Goal: Information Seeking & Learning: Learn about a topic

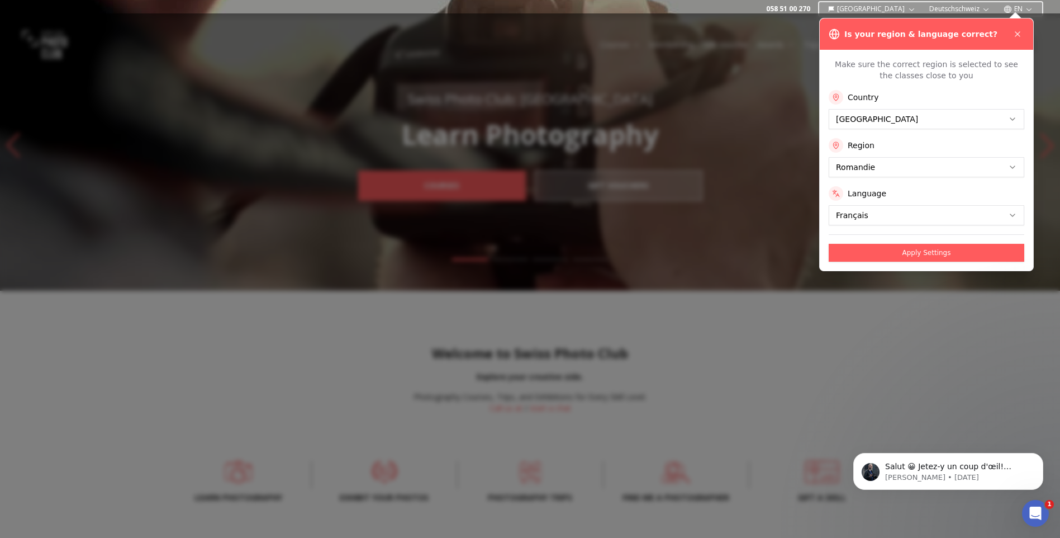
click at [940, 247] on button "Apply Settings" at bounding box center [927, 253] width 196 height 18
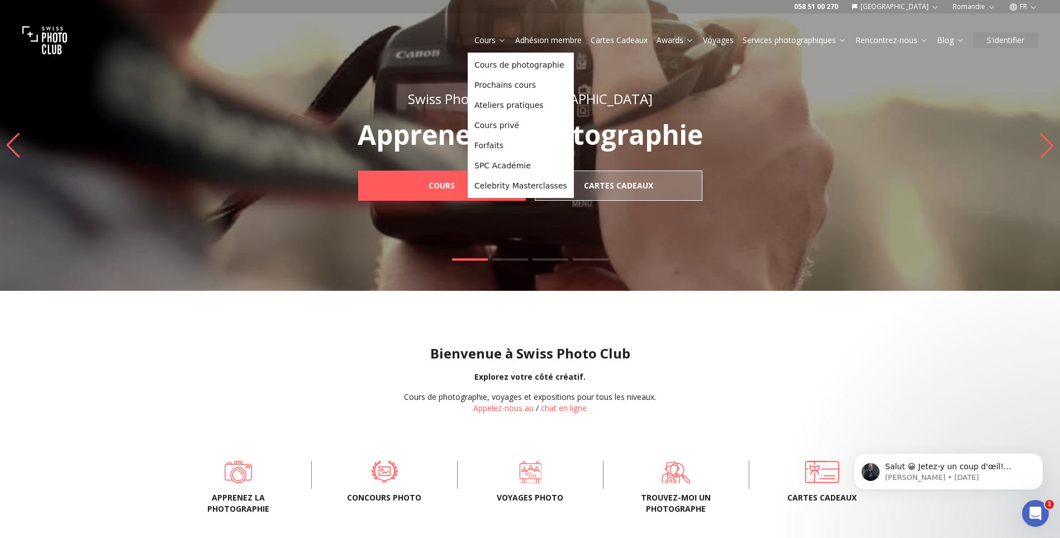
click at [498, 42] on icon at bounding box center [502, 40] width 8 height 8
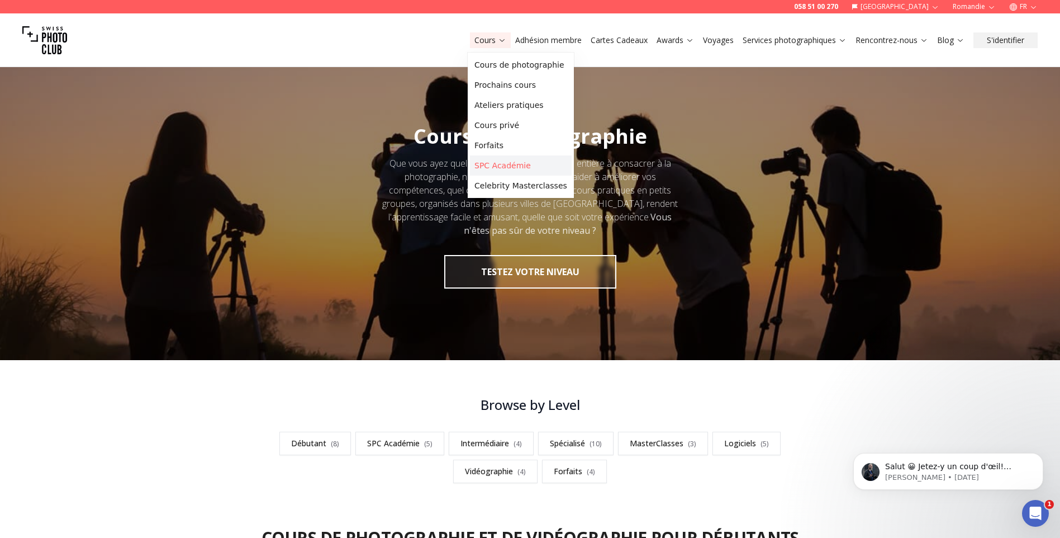
click at [509, 162] on link "SPC Académie" at bounding box center [521, 165] width 102 height 20
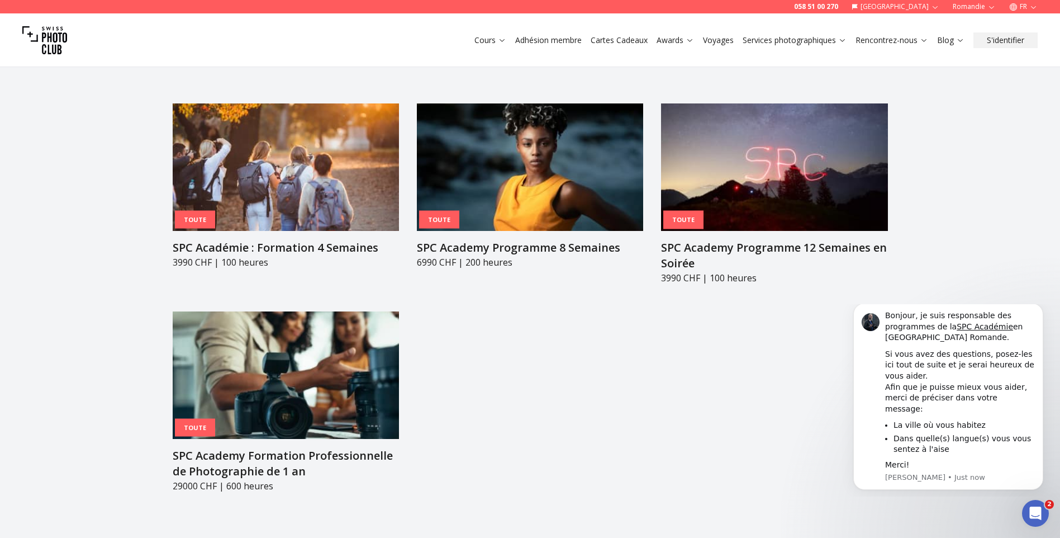
scroll to position [1286, 0]
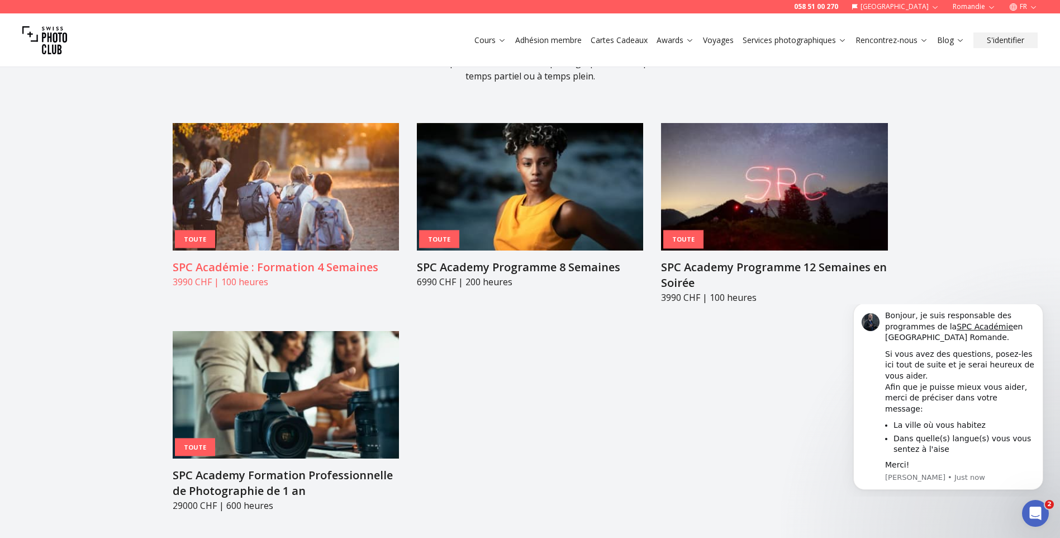
click at [262, 156] on img at bounding box center [286, 186] width 226 height 127
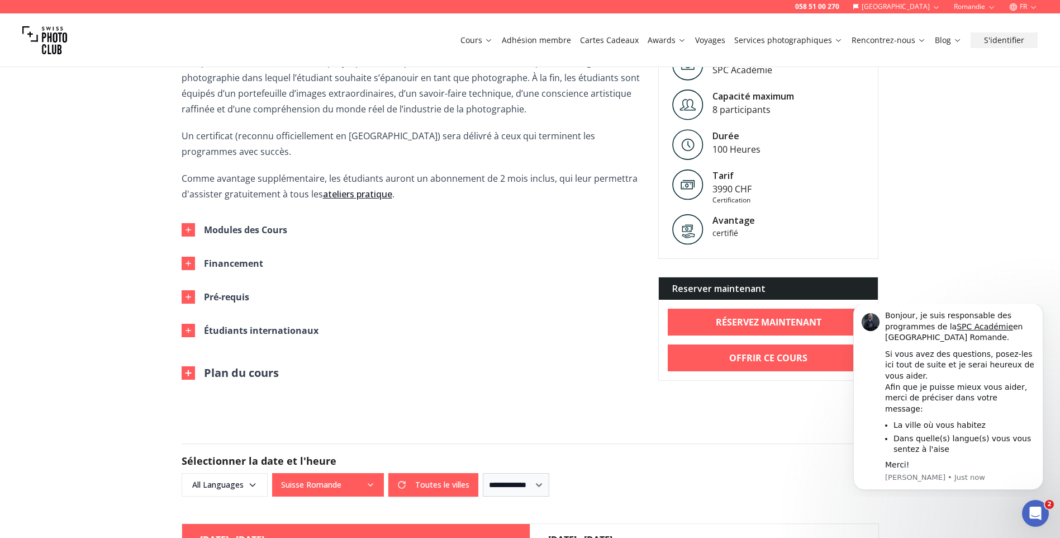
scroll to position [503, 0]
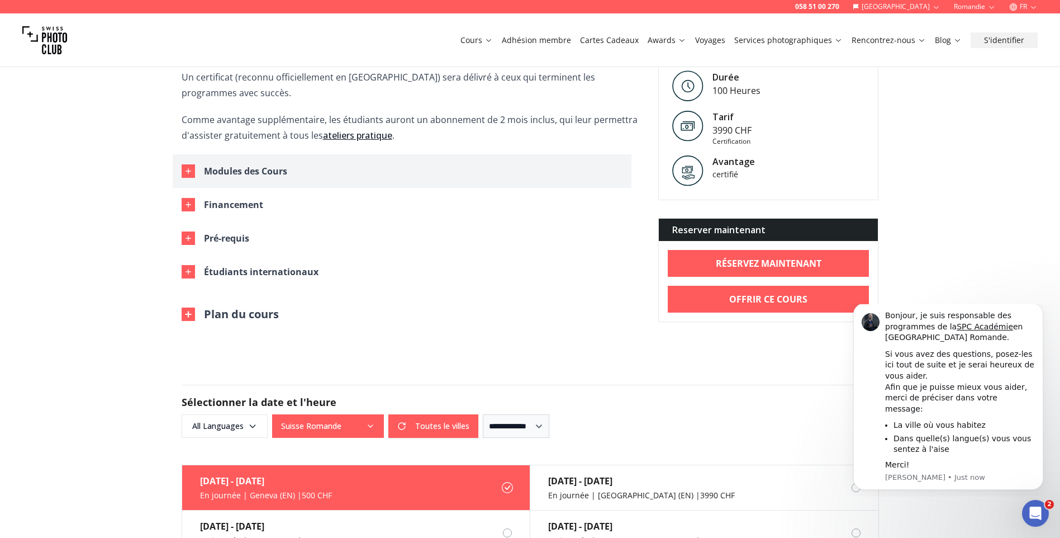
click at [244, 163] on div "Modules des Cours" at bounding box center [245, 171] width 83 height 16
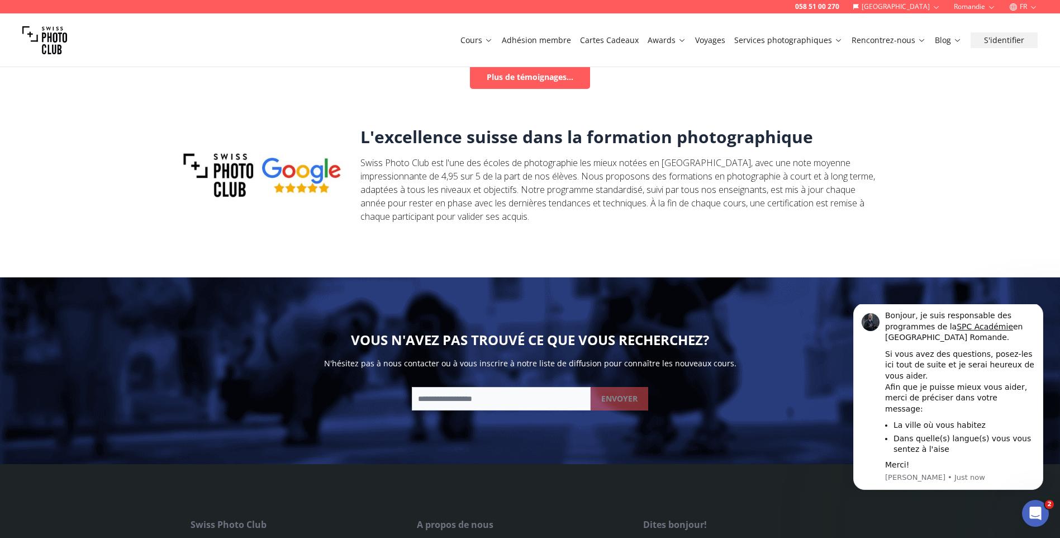
scroll to position [1901, 0]
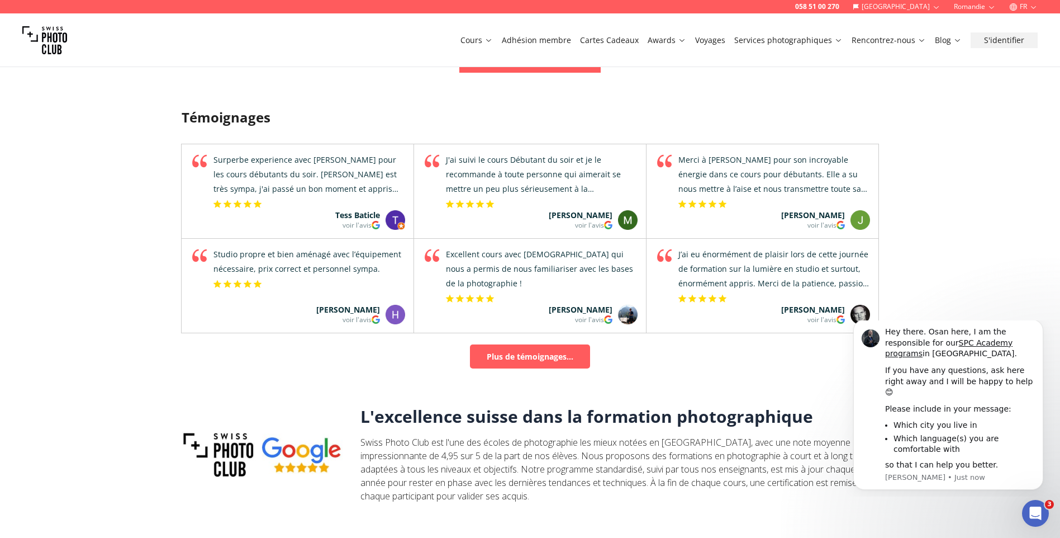
click at [1044, 325] on body "Hey there. Osan here, I am the responsible for our SPC Academy programs in [GEO…" at bounding box center [948, 408] width 215 height 167
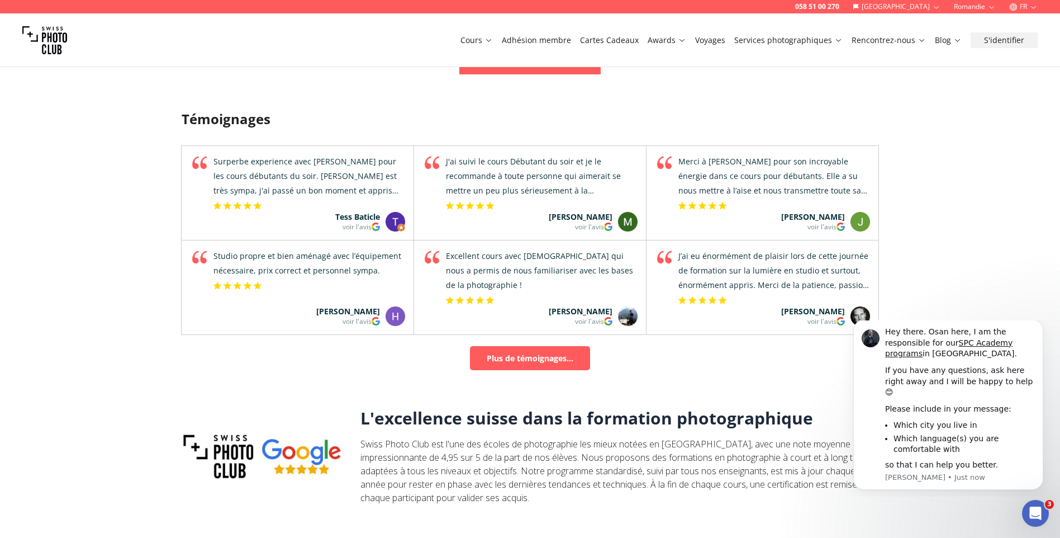
scroll to position [1565, 0]
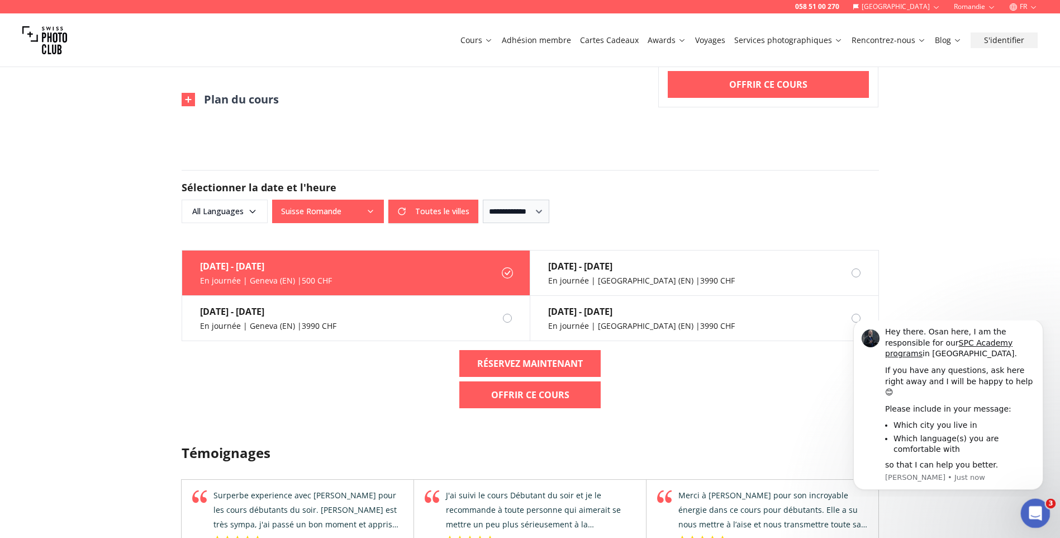
click at [1029, 509] on icon "Open Intercom Messenger" at bounding box center [1034, 512] width 18 height 18
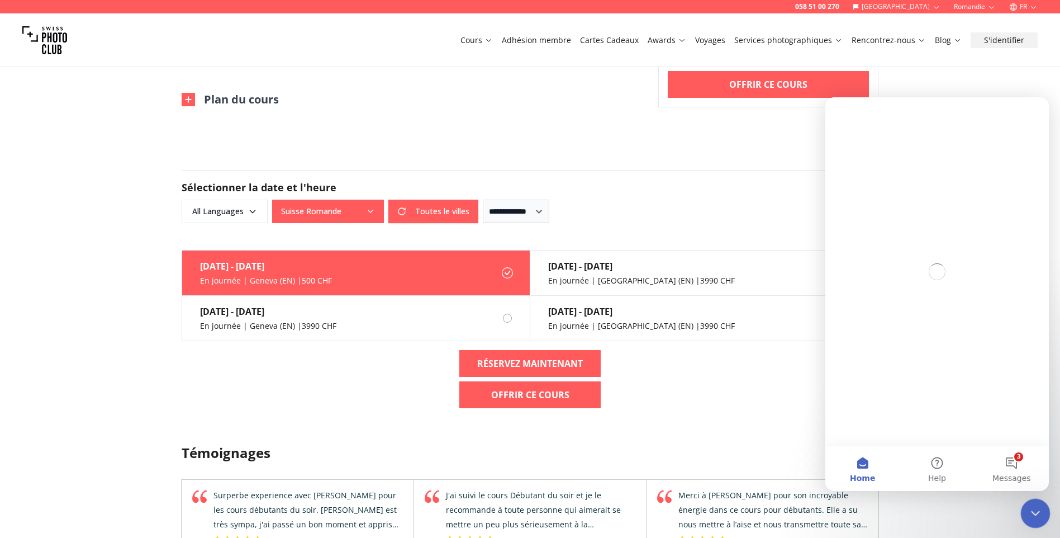
scroll to position [0, 0]
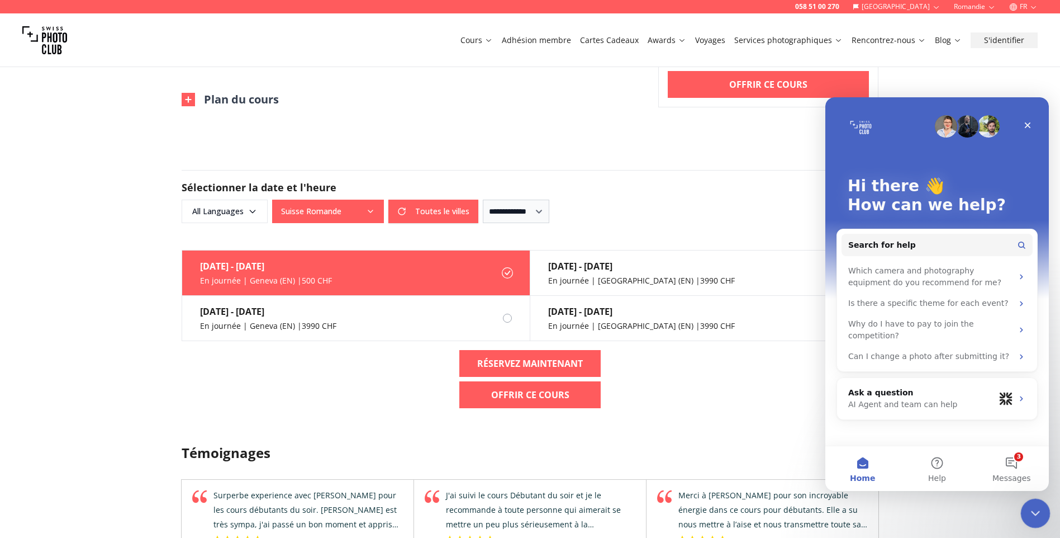
click at [1044, 509] on div "Close Intercom Messenger" at bounding box center [1034, 511] width 27 height 27
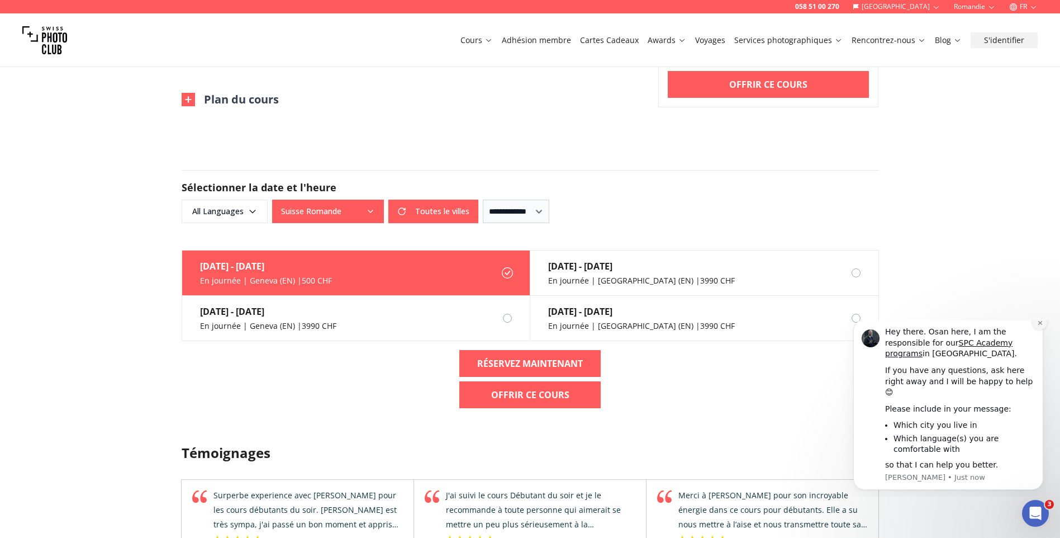
click at [1039, 326] on icon "Dismiss notification" at bounding box center [1040, 323] width 6 height 6
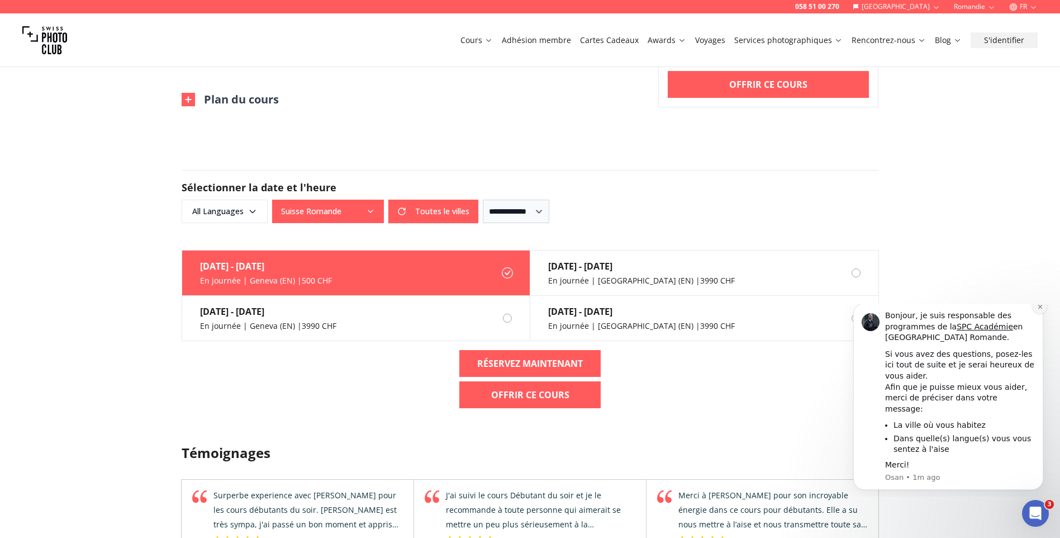
click at [1040, 310] on icon "Dismiss notification" at bounding box center [1040, 307] width 6 height 6
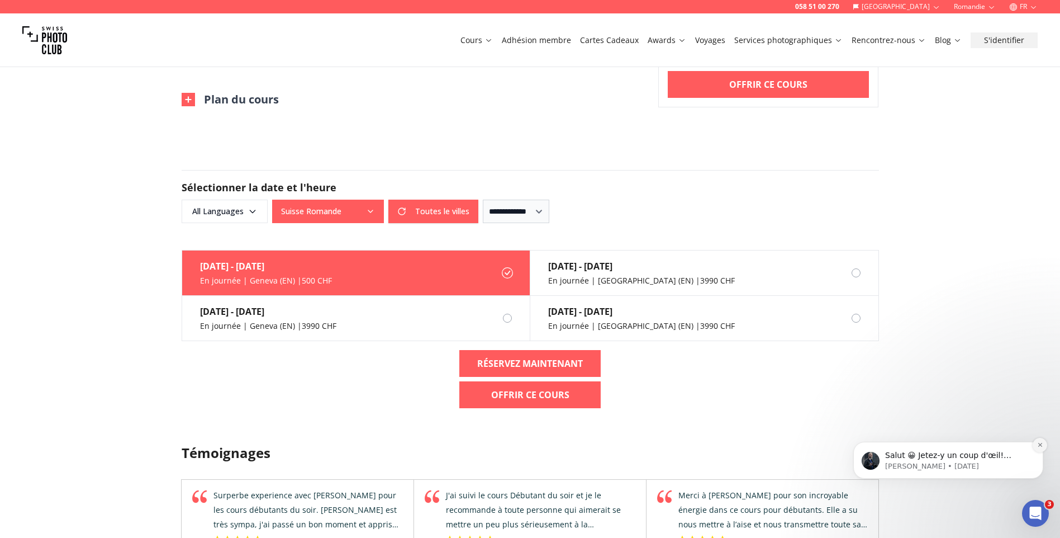
click at [1036, 446] on button "Dismiss notification" at bounding box center [1040, 445] width 15 height 15
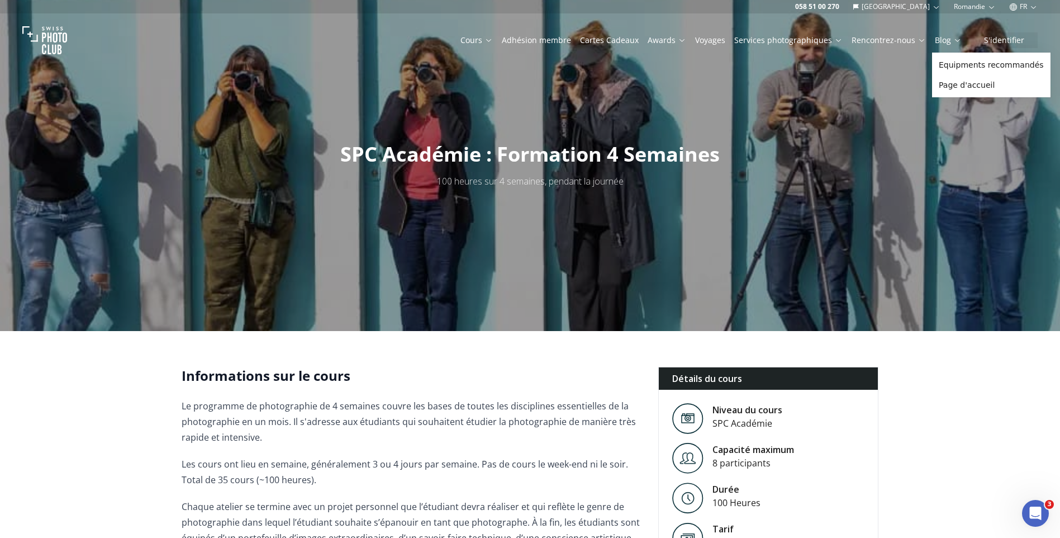
click at [945, 40] on link "Blog" at bounding box center [948, 40] width 27 height 11
click at [973, 61] on link "Equipments recommandés" at bounding box center [992, 65] width 114 height 20
